Goal: Browse casually: Explore the website without a specific task or goal

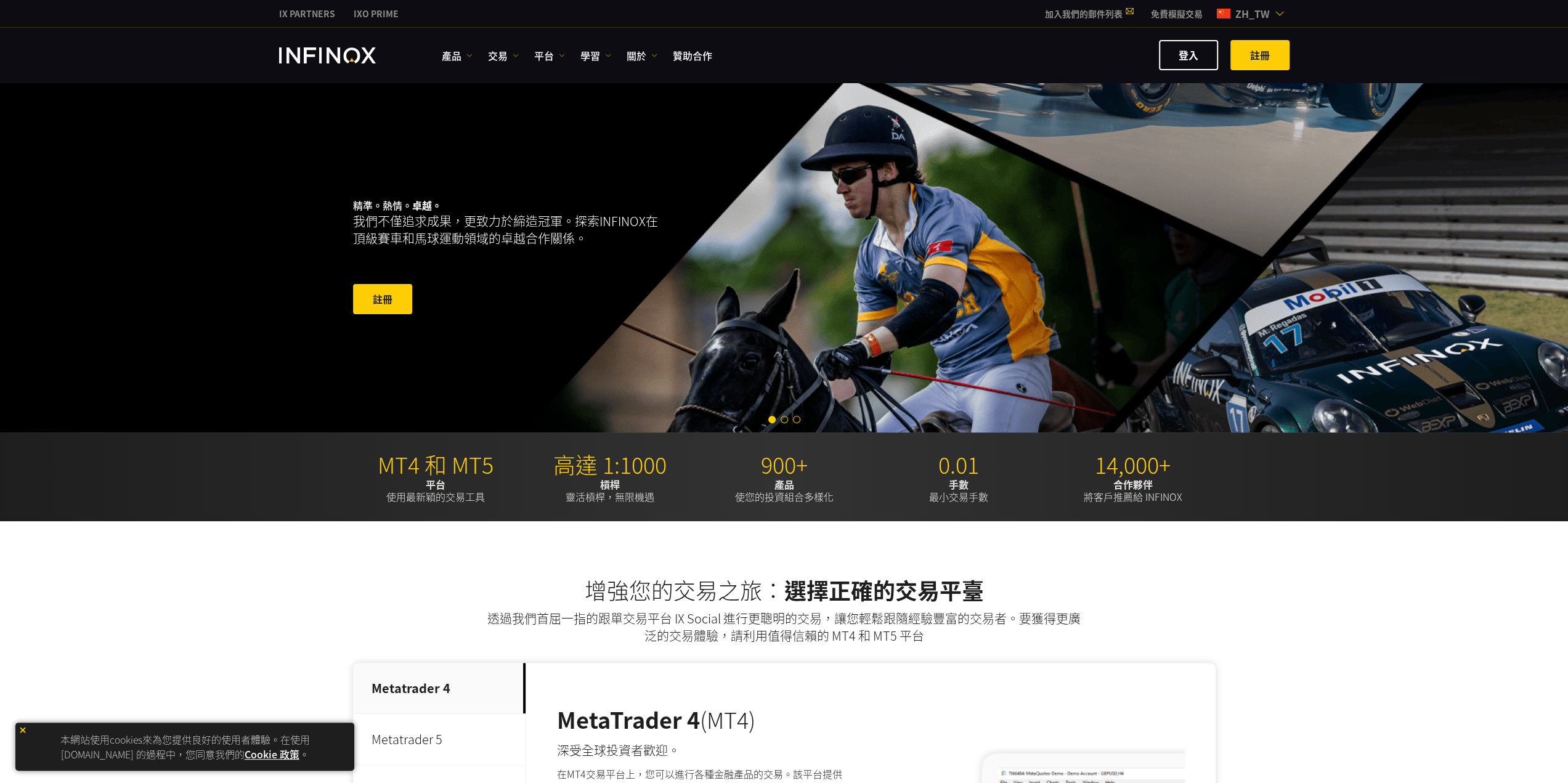
click at [25, 732] on img at bounding box center [23, 730] width 9 height 9
